Goal: Task Accomplishment & Management: Use online tool/utility

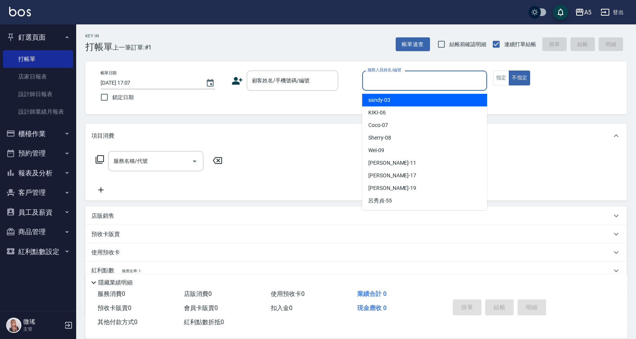
click at [399, 85] on input "服務人員姓名/編號" at bounding box center [425, 80] width 118 height 13
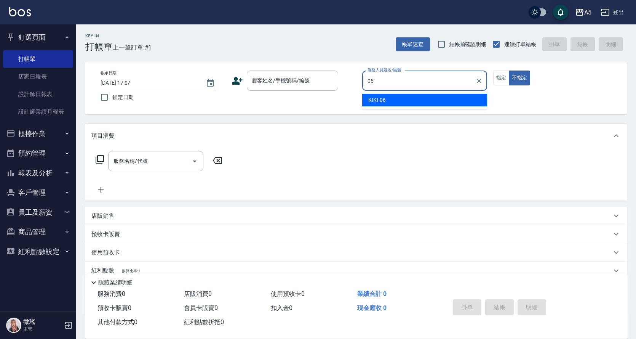
type input "06"
type button "false"
type input "KIKI-06"
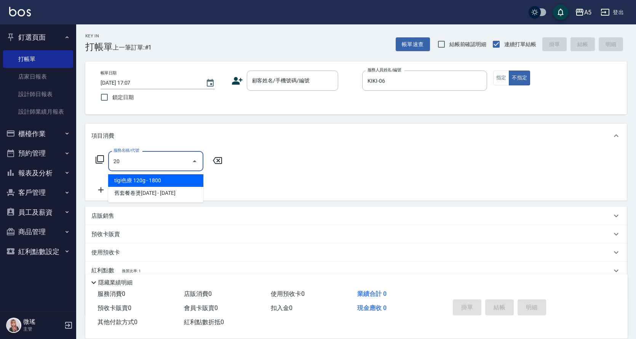
type input "201"
type input "30"
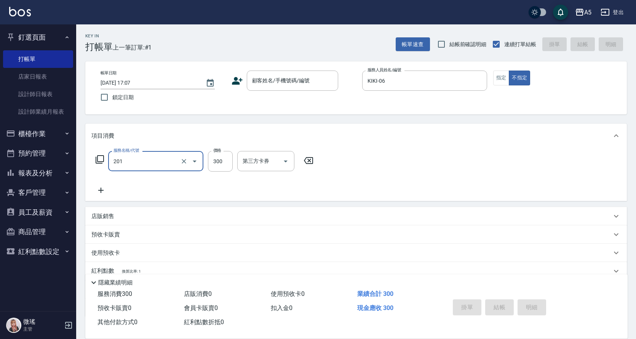
type input "洗髮(201)"
click at [258, 170] on div "洗-1" at bounding box center [260, 161] width 46 height 20
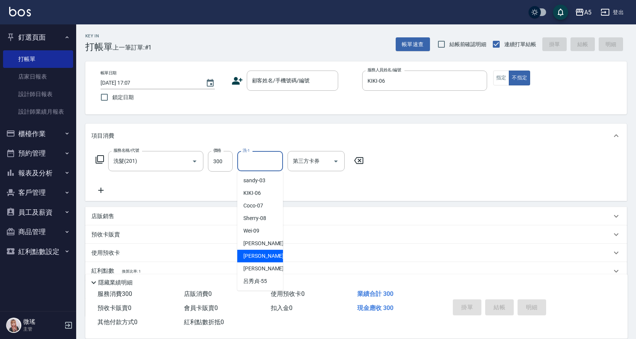
click at [246, 258] on span "[PERSON_NAME] -17" at bounding box center [267, 256] width 48 height 8
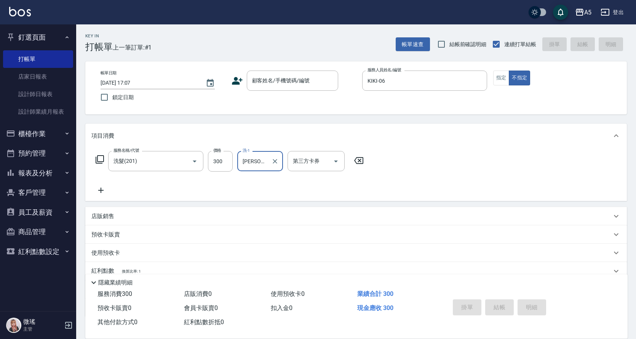
type input "[PERSON_NAME]-17"
click at [283, 86] on input "顧客姓名/手機號碼/編號" at bounding box center [286, 80] width 73 height 13
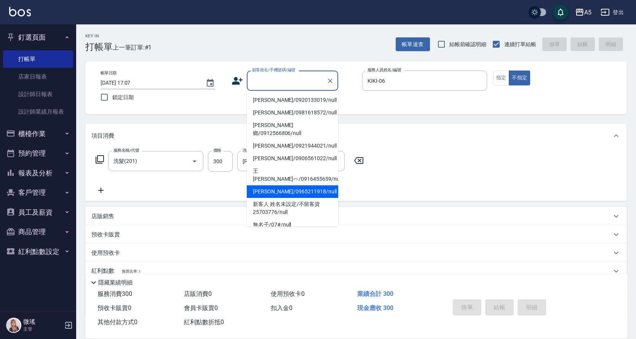
click at [289, 185] on li "[PERSON_NAME]/0965211918/null" at bounding box center [292, 191] width 91 height 13
type input "[PERSON_NAME]/0965211918/null"
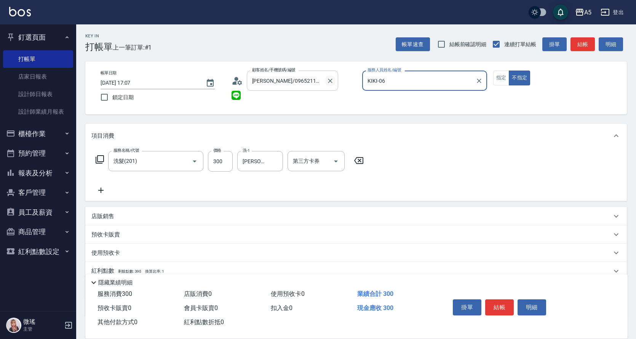
click at [333, 82] on icon "Clear" at bounding box center [330, 81] width 8 height 8
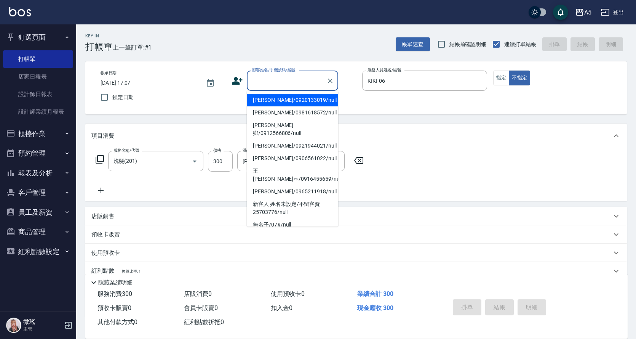
click at [307, 80] on input "顧客姓名/手機號碼/編號" at bounding box center [286, 80] width 73 height 13
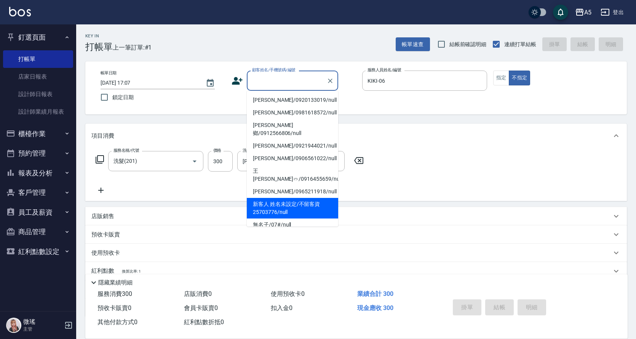
click at [291, 198] on li "新客人 姓名未設定/不留客資25703776/null" at bounding box center [292, 208] width 91 height 21
type input "新客人 姓名未設定/不留客資25703776/null"
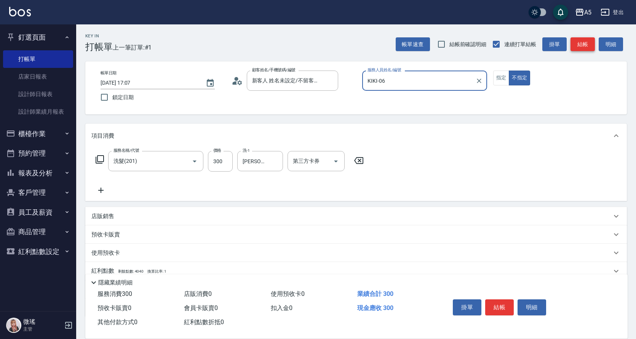
click at [581, 41] on button "結帳" at bounding box center [583, 44] width 24 height 14
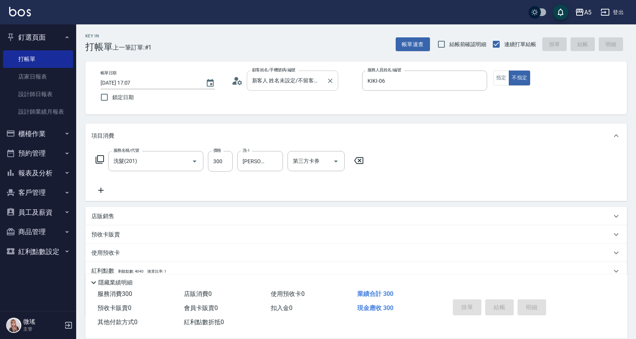
type input "[DATE] 18:11"
type input "0"
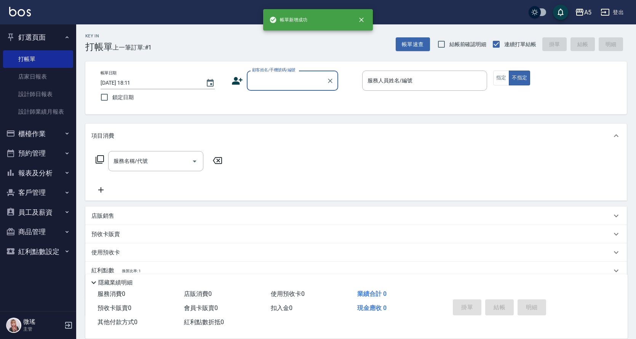
click at [302, 87] on input "顧客姓名/手機號碼/編號" at bounding box center [286, 80] width 73 height 13
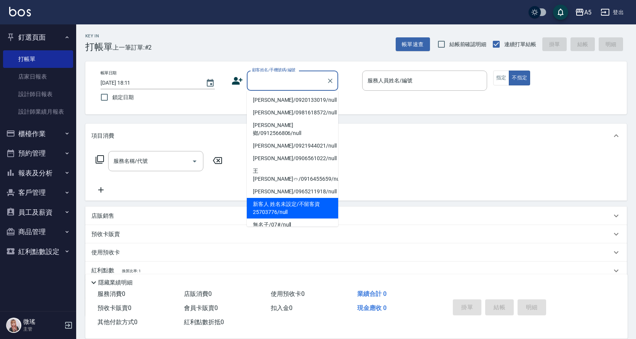
click at [298, 198] on li "新客人 姓名未設定/不留客資25703776/null" at bounding box center [292, 208] width 91 height 21
type input "新客人 姓名未設定/不留客資25703776/null"
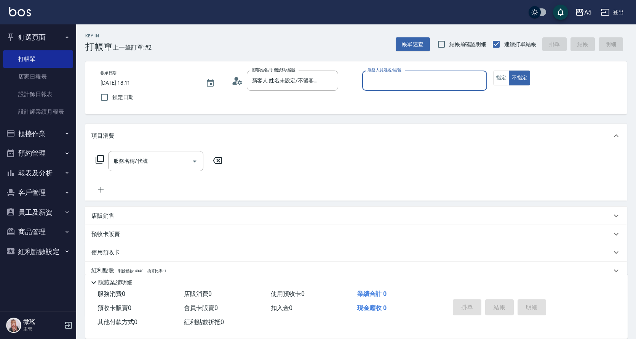
click at [416, 75] on input "服務人員姓名/編號" at bounding box center [425, 80] width 118 height 13
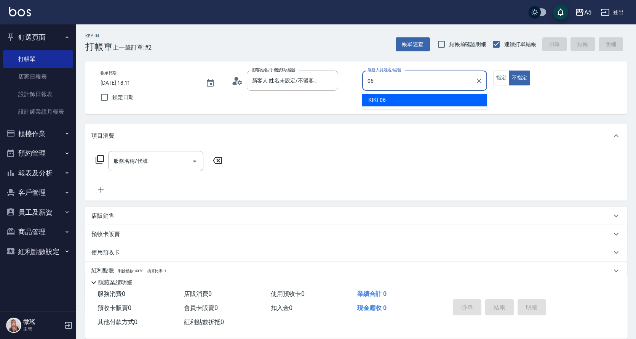
type input "KIKI-06"
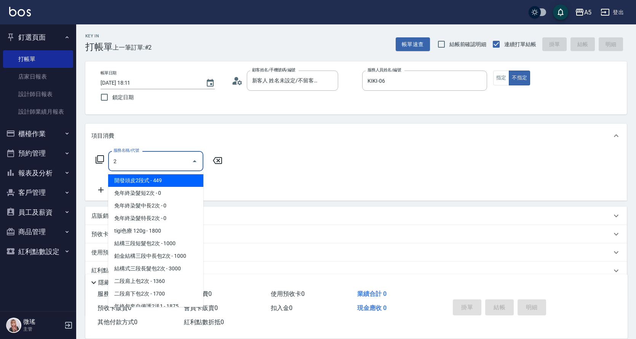
drag, startPoint x: 129, startPoint y: 168, endPoint x: 117, endPoint y: 163, distance: 12.5
click at [114, 163] on div "2 服務名稱/代號" at bounding box center [155, 161] width 95 height 20
click at [128, 163] on input "2" at bounding box center [150, 160] width 77 height 13
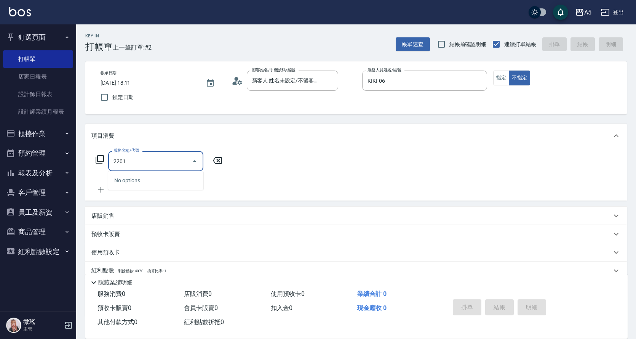
drag, startPoint x: 128, startPoint y: 163, endPoint x: 85, endPoint y: 157, distance: 43.9
click at [85, 157] on div "Key In 打帳單 上一筆訂單:#2 帳單速查 結帳前確認明細 連續打單結帳 掛單 結帳 明細 帳單日期 [DATE] 18:11 鎖定日期 顧客姓名/手機…" at bounding box center [356, 206] width 560 height 365
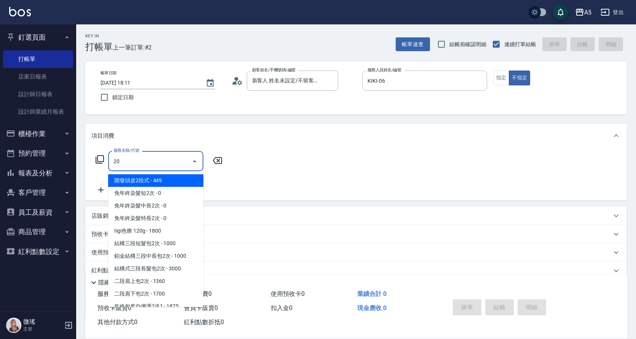
type input "201"
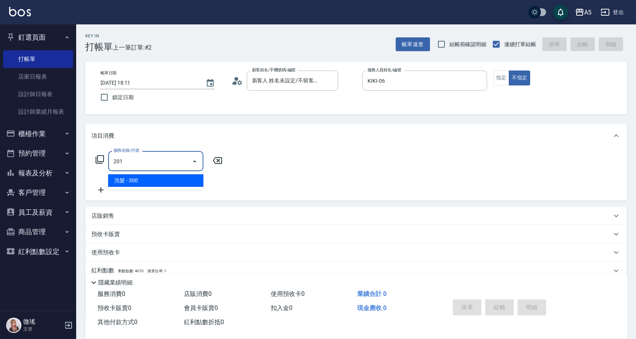
type input "30"
type input "洗髮(201)"
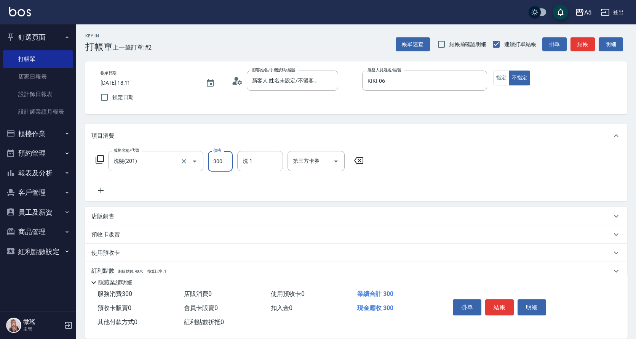
type input "0"
type input "42"
type input "40"
type input "420"
click at [502, 81] on button "指定" at bounding box center [501, 77] width 16 height 15
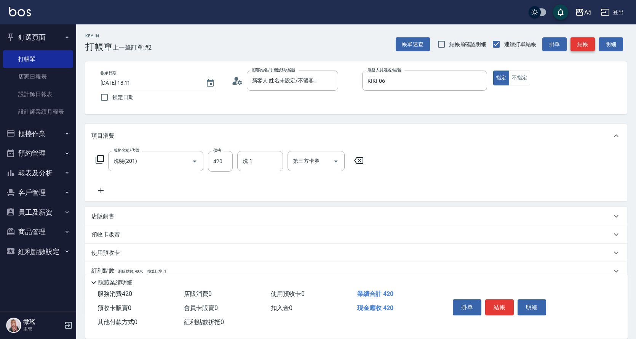
click at [583, 39] on button "結帳" at bounding box center [583, 44] width 24 height 14
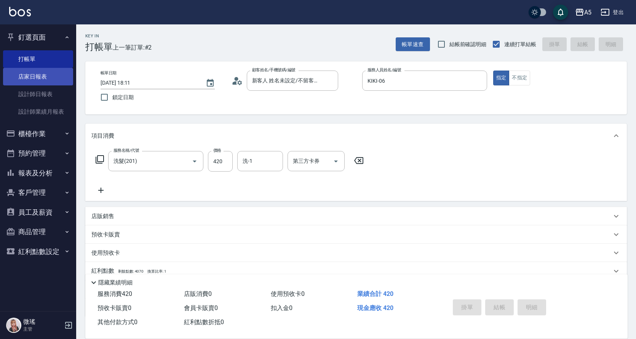
type input "0"
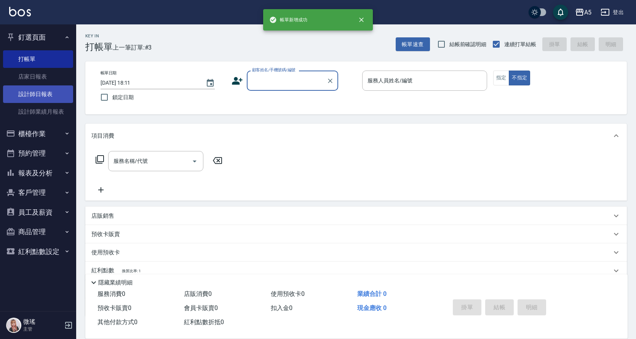
click at [33, 90] on link "設計師日報表" at bounding box center [38, 94] width 70 height 18
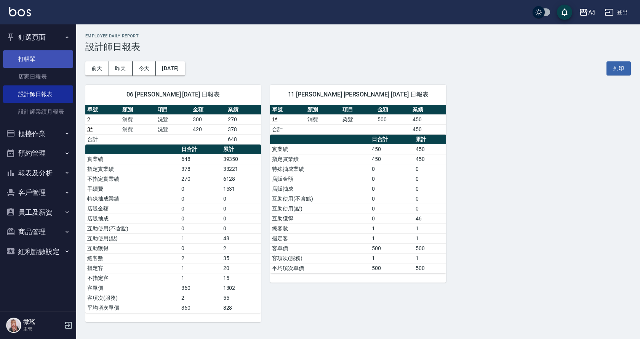
click at [45, 62] on link "打帳單" at bounding box center [38, 59] width 70 height 18
